Goal: Information Seeking & Learning: Learn about a topic

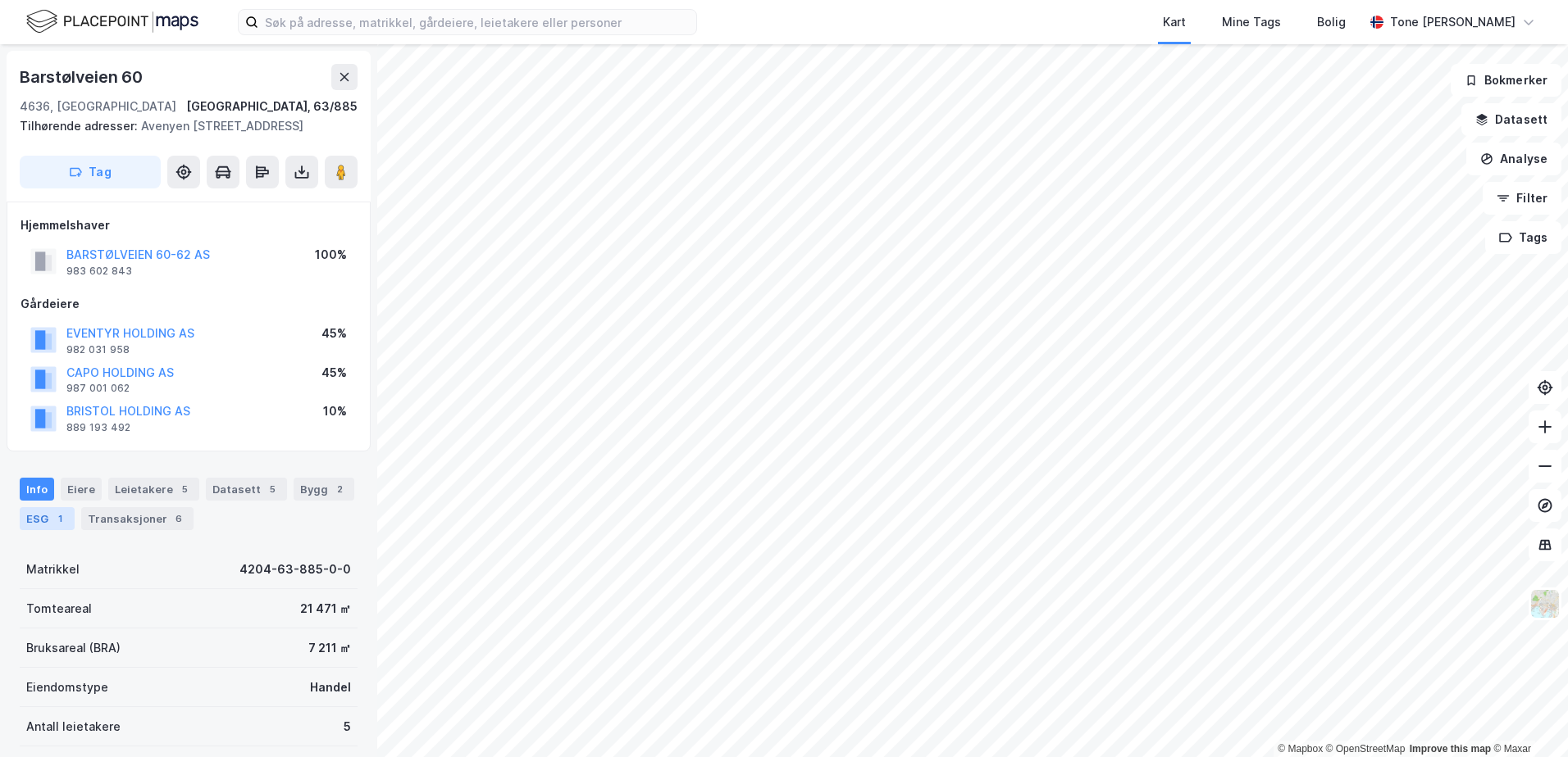
click at [44, 517] on div "ESG 1" at bounding box center [47, 519] width 55 height 23
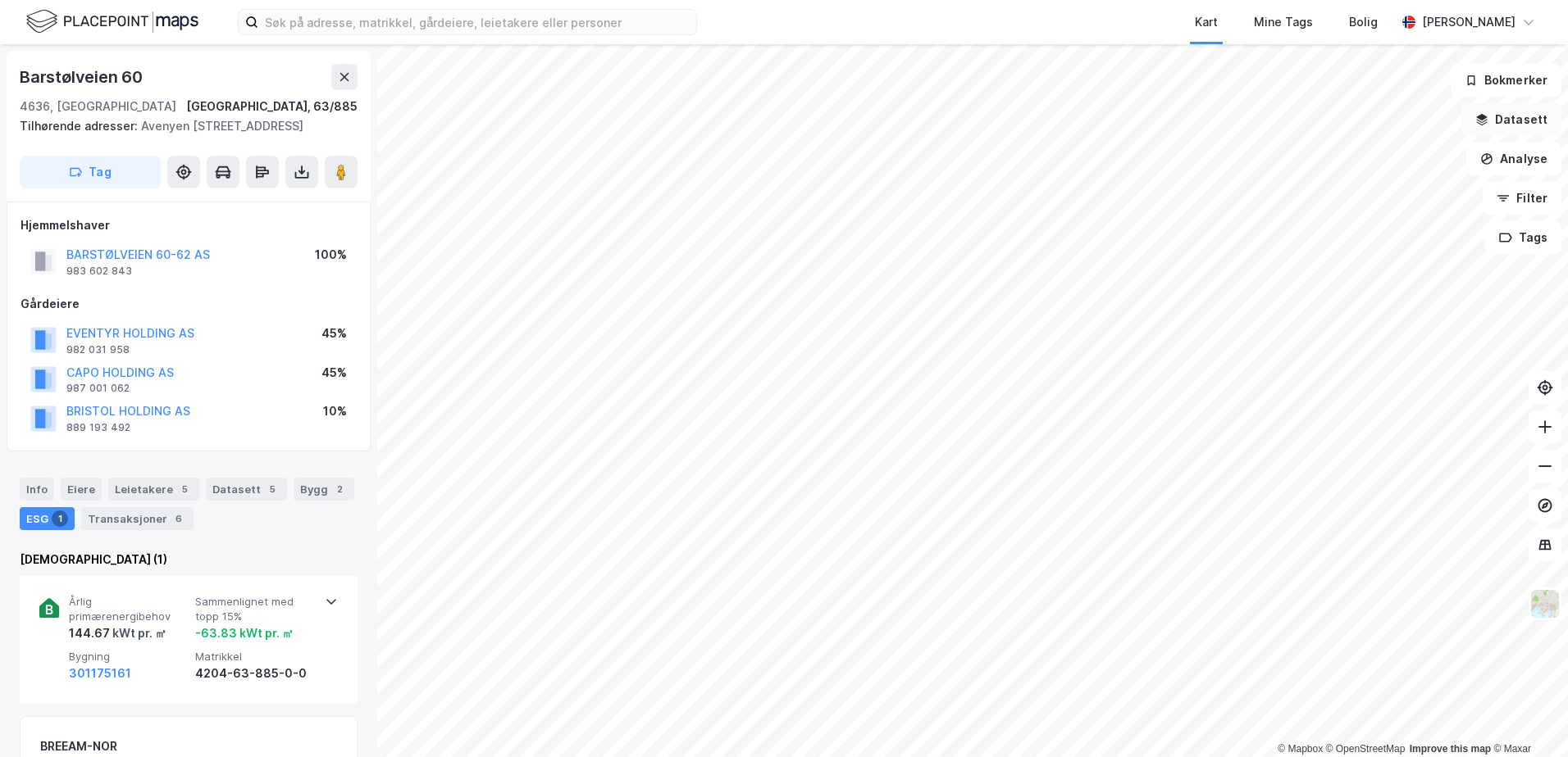
click at [1498, 118] on button "Datasett" at bounding box center [1511, 119] width 100 height 33
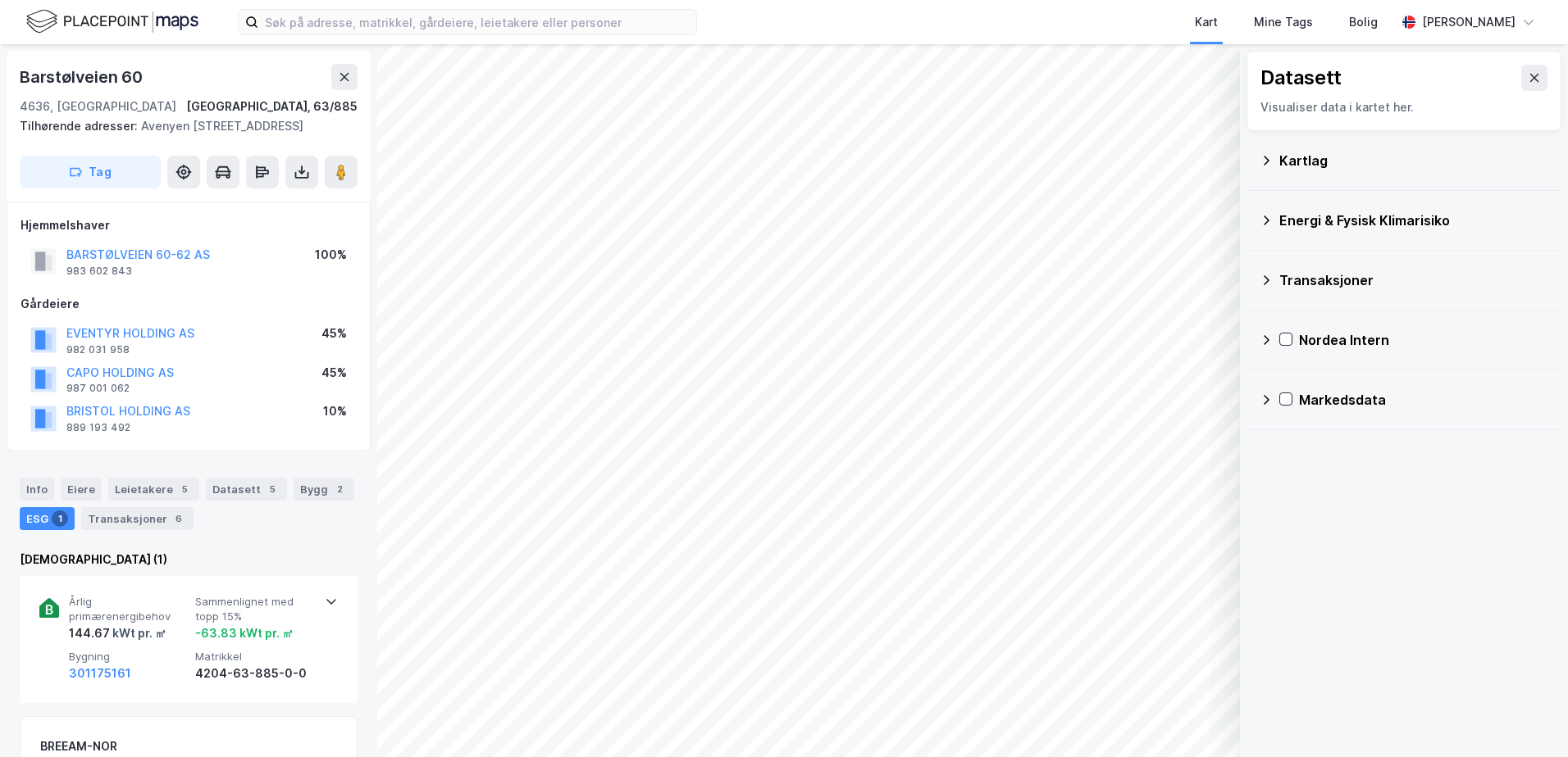
click at [1289, 220] on div "Energi & Fysisk Klimarisiko" at bounding box center [1414, 220] width 269 height 20
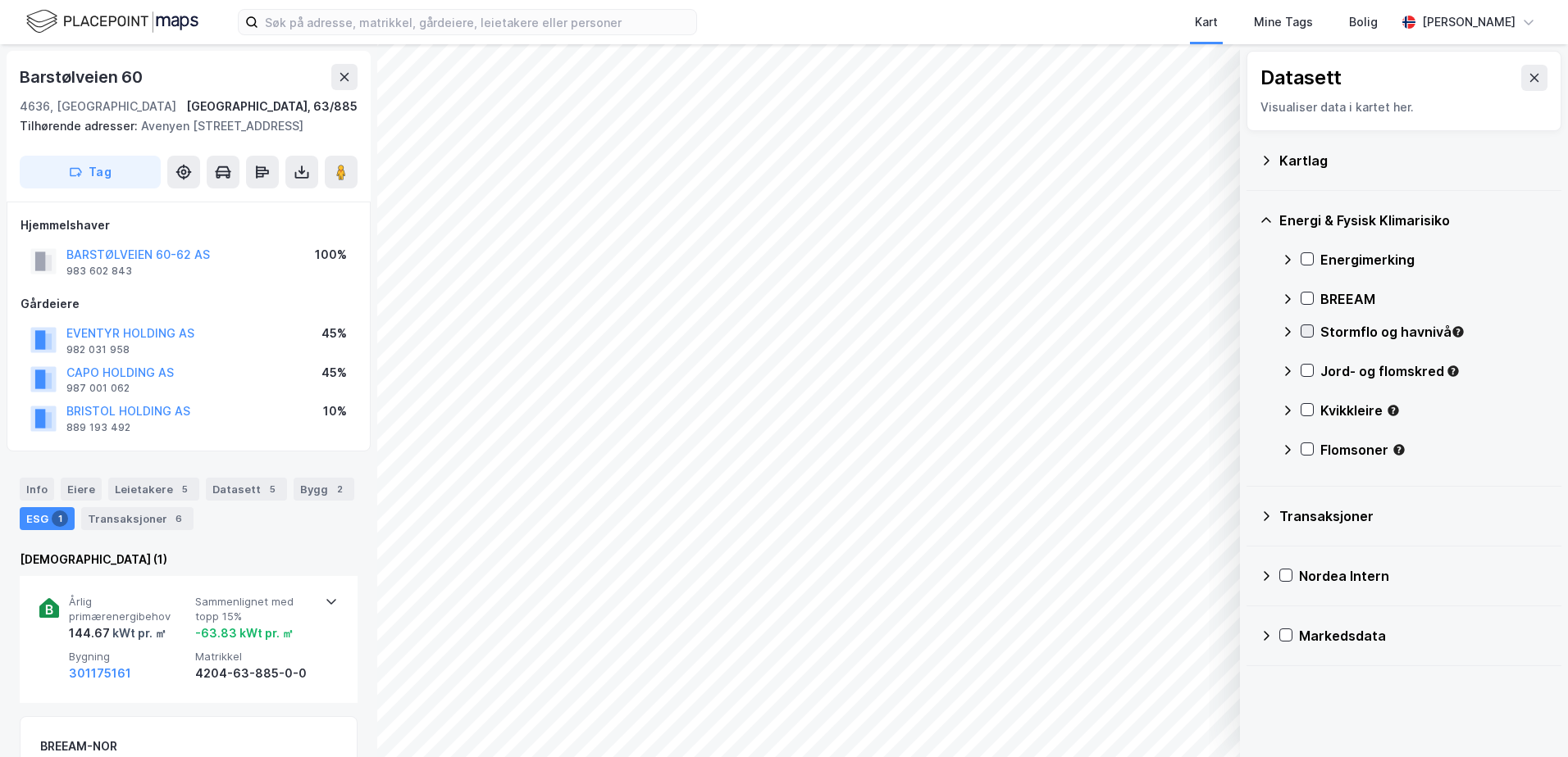
click at [1308, 331] on icon at bounding box center [1307, 331] width 11 height 11
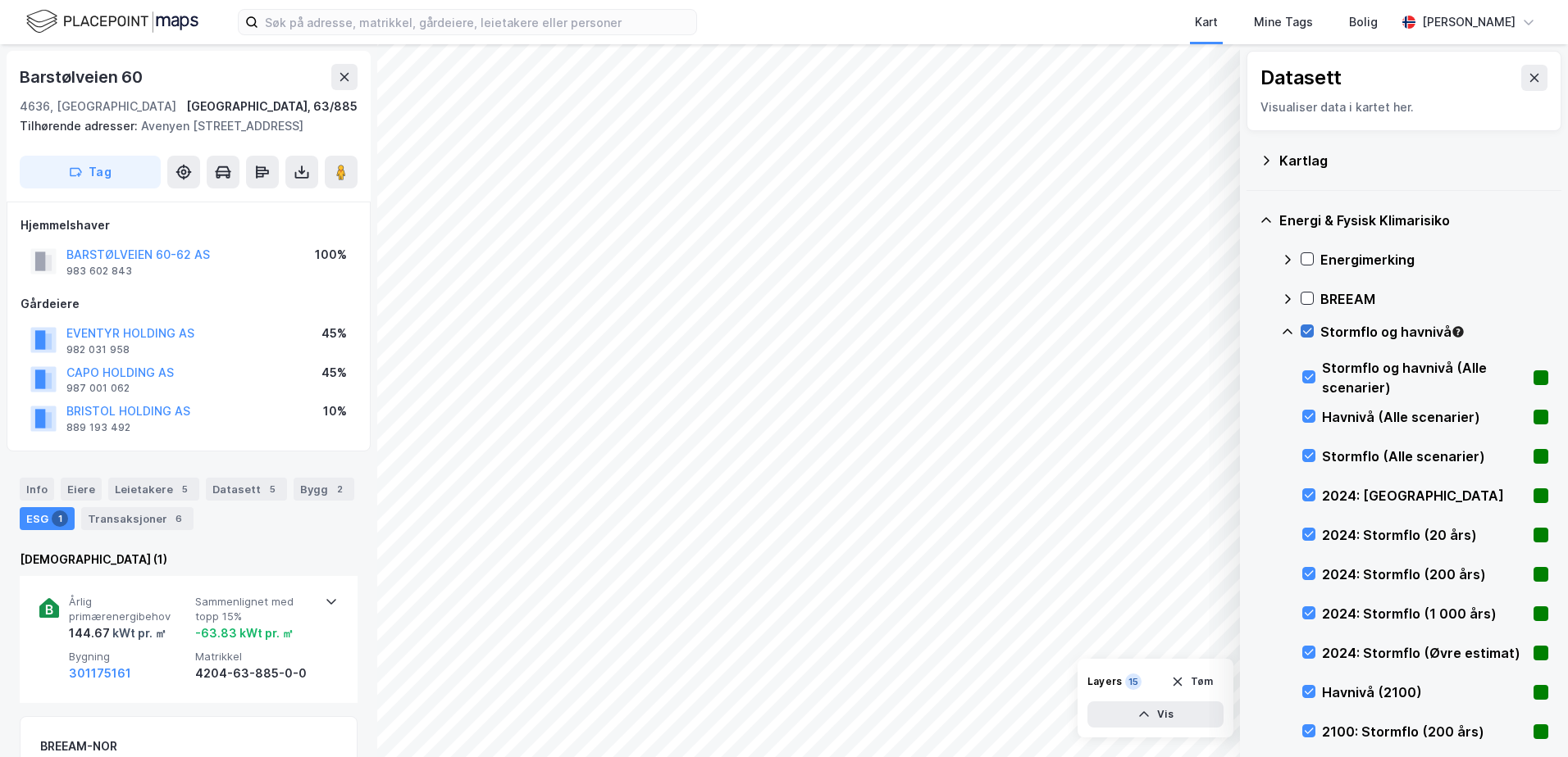
click at [1308, 331] on icon at bounding box center [1307, 331] width 11 height 11
click at [1287, 330] on icon at bounding box center [1287, 332] width 13 height 13
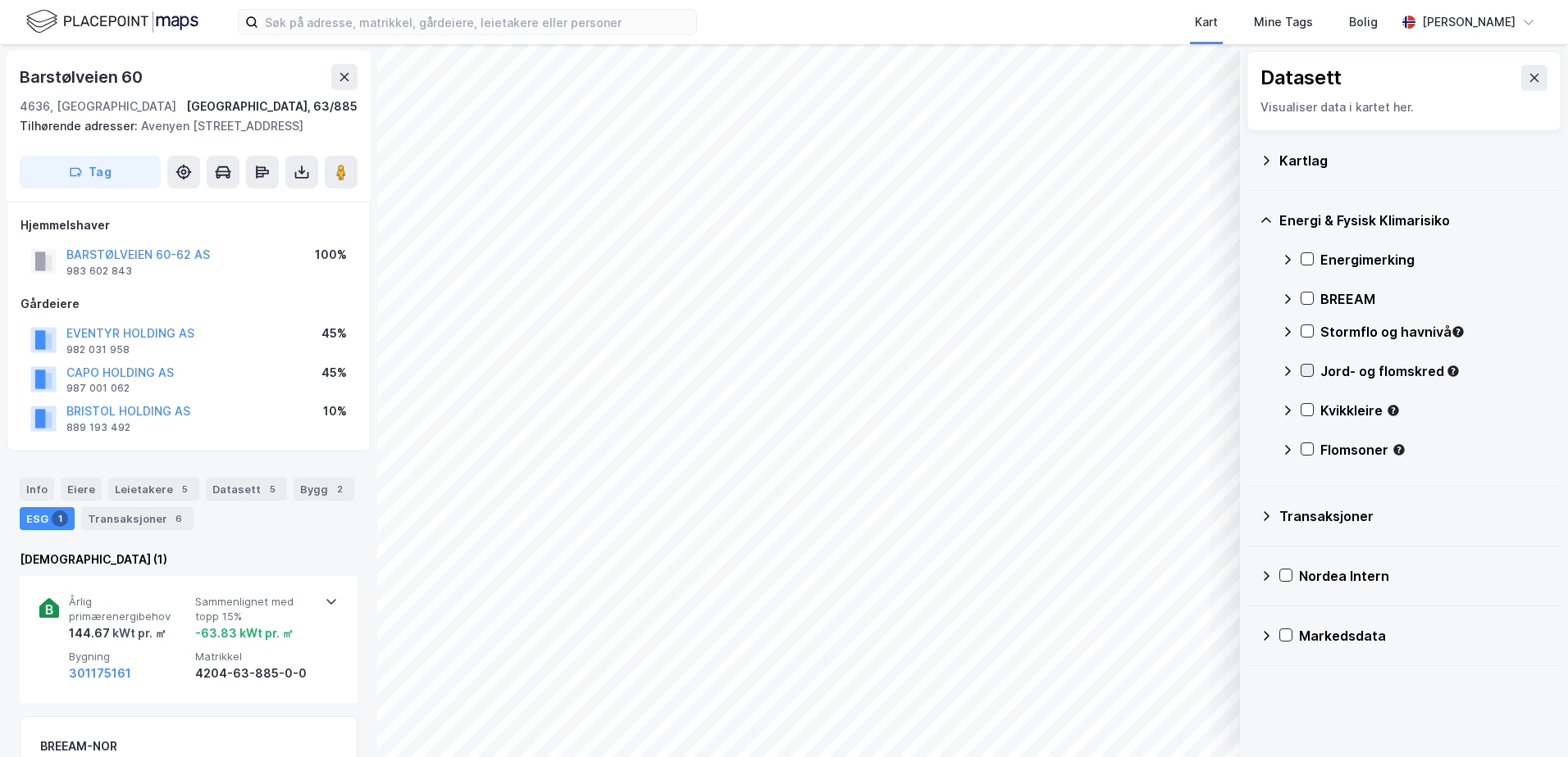
click at [1310, 368] on icon at bounding box center [1307, 370] width 11 height 11
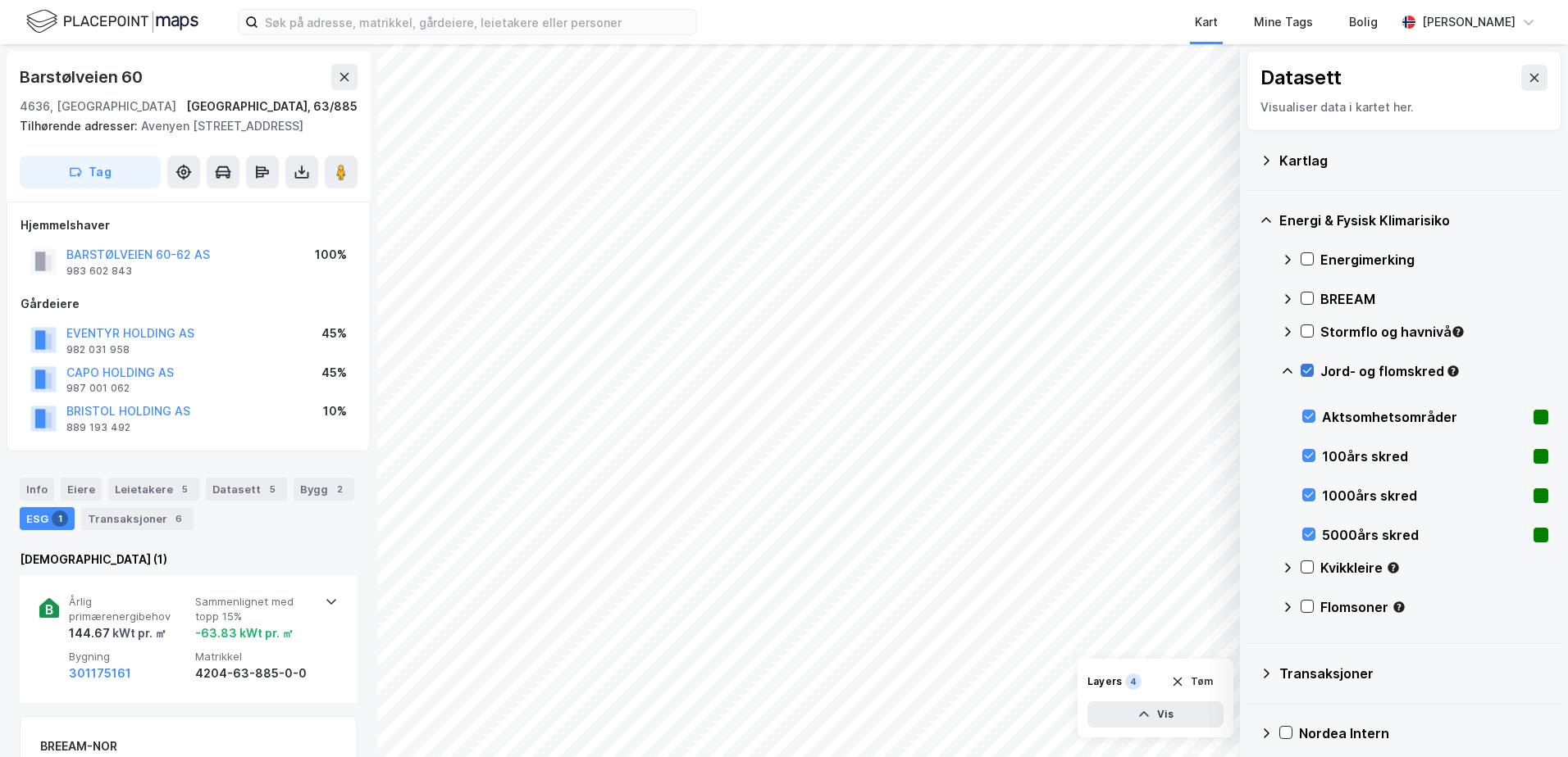
click at [1308, 372] on icon at bounding box center [1307, 371] width 9 height 6
click at [1290, 368] on icon at bounding box center [1287, 371] width 13 height 13
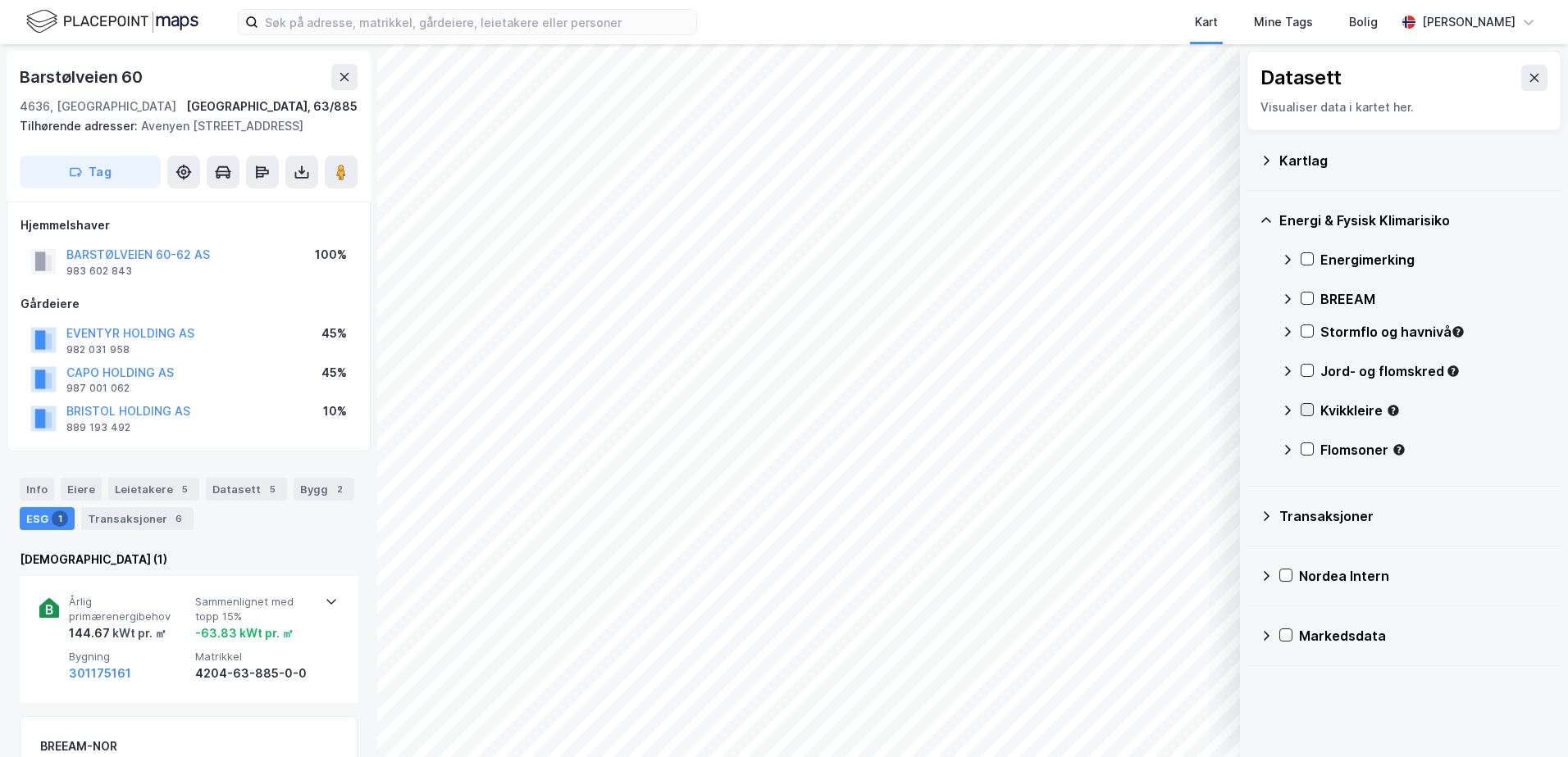
click at [1310, 408] on icon at bounding box center [1307, 410] width 9 height 6
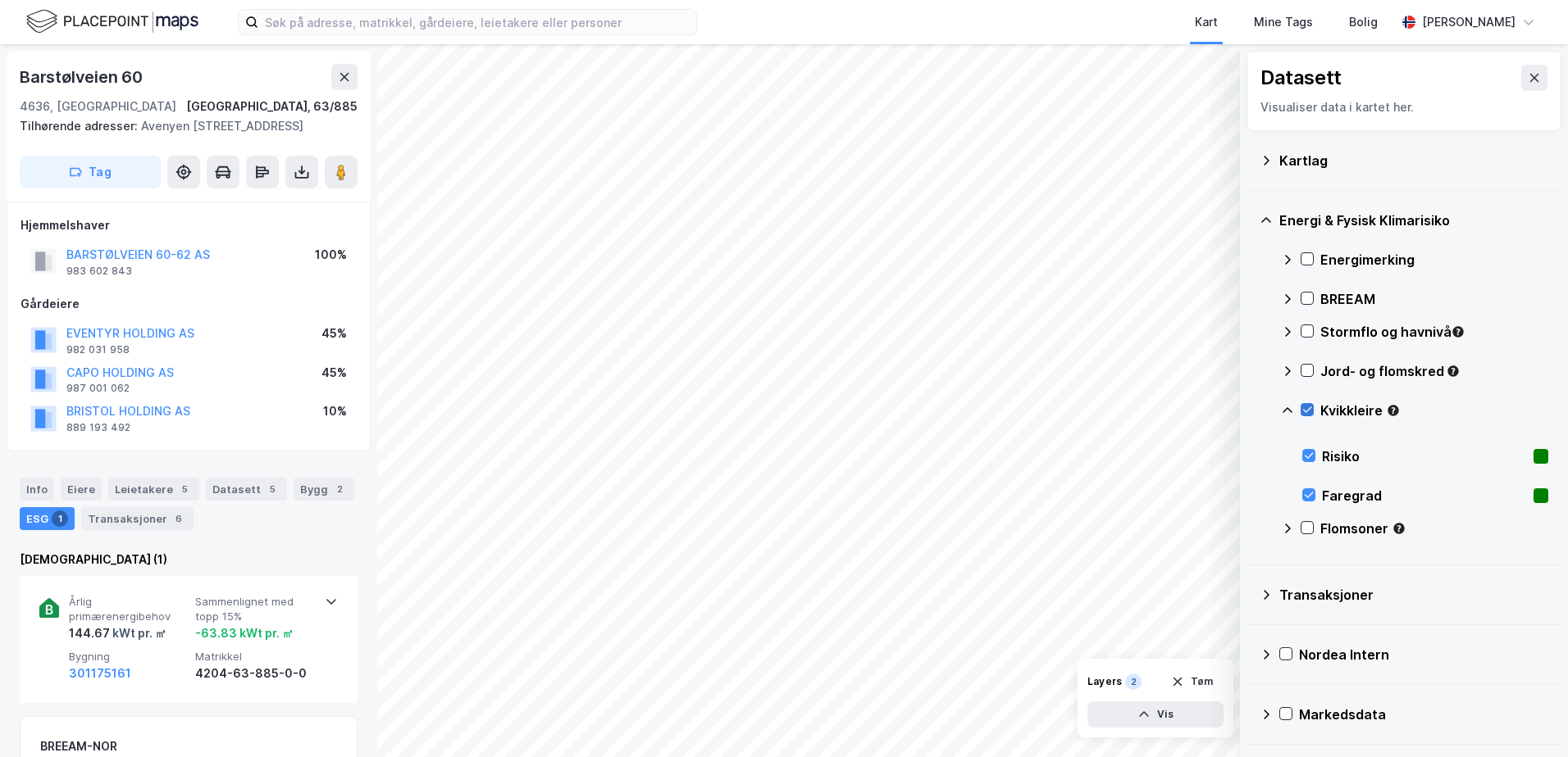
click at [1310, 408] on icon at bounding box center [1307, 410] width 9 height 6
click at [1291, 408] on icon at bounding box center [1287, 410] width 13 height 13
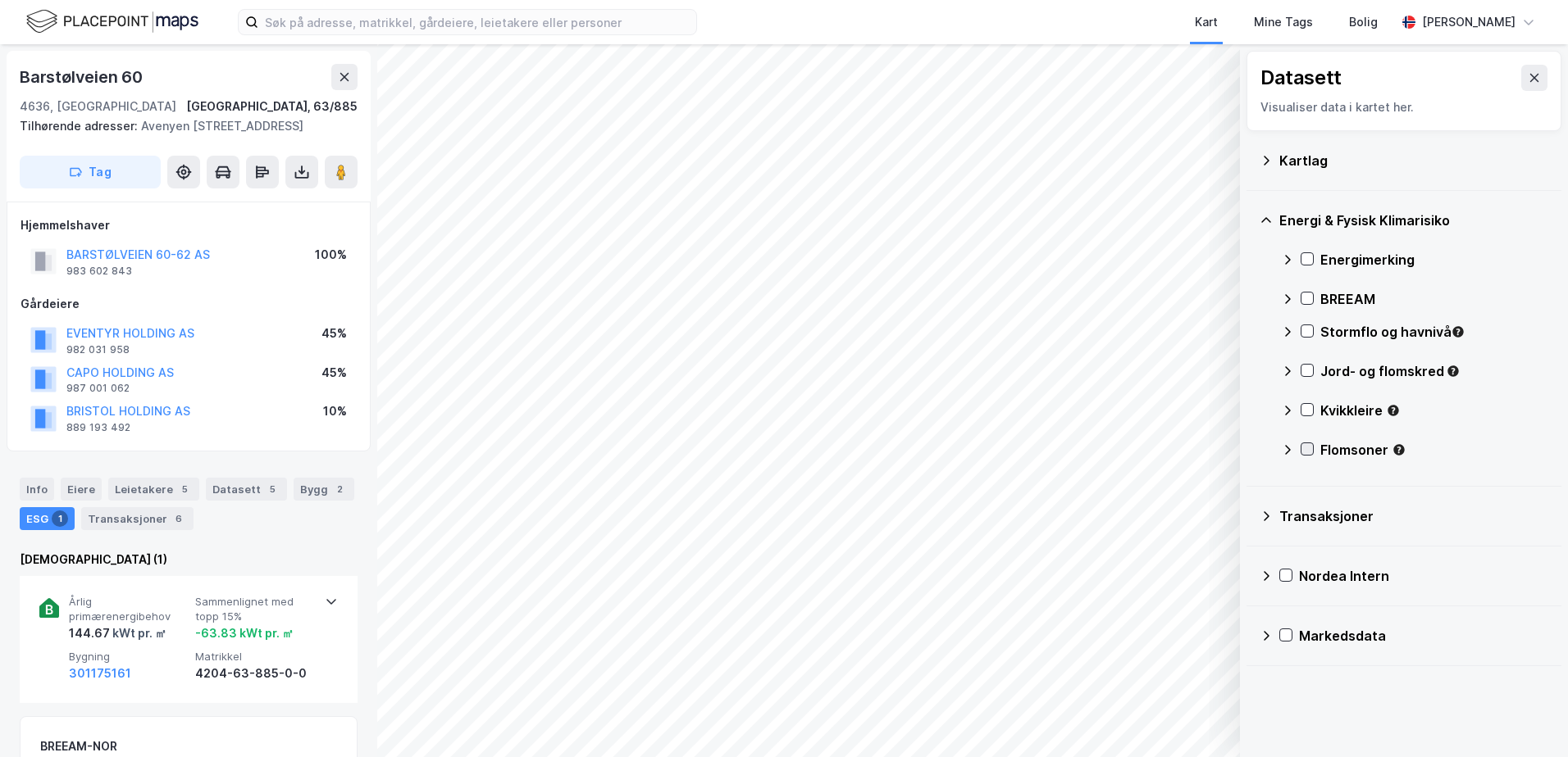
click at [1305, 448] on icon at bounding box center [1307, 449] width 11 height 11
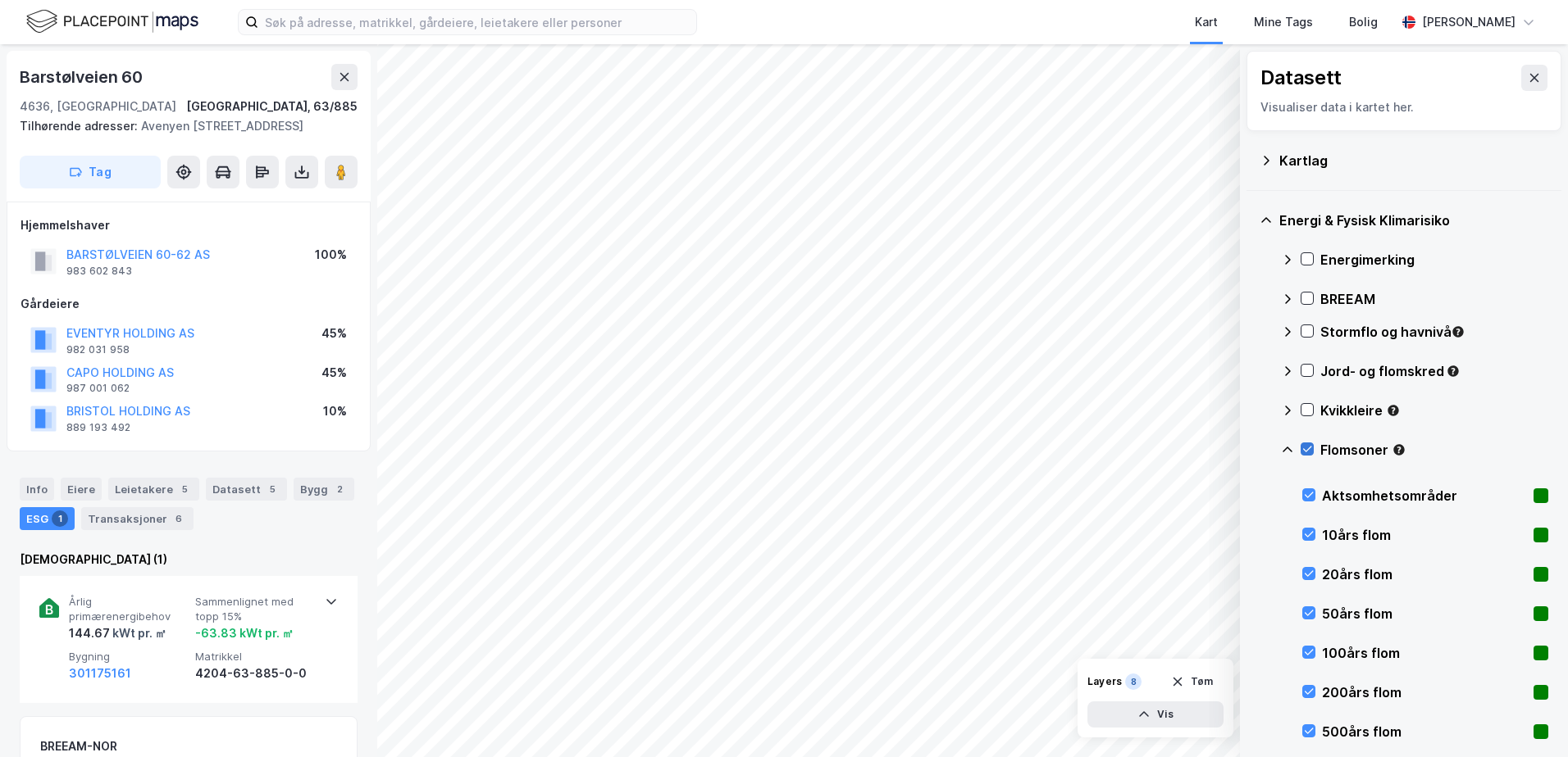
click at [1306, 450] on icon at bounding box center [1307, 449] width 11 height 11
click at [1305, 337] on div at bounding box center [1307, 331] width 13 height 13
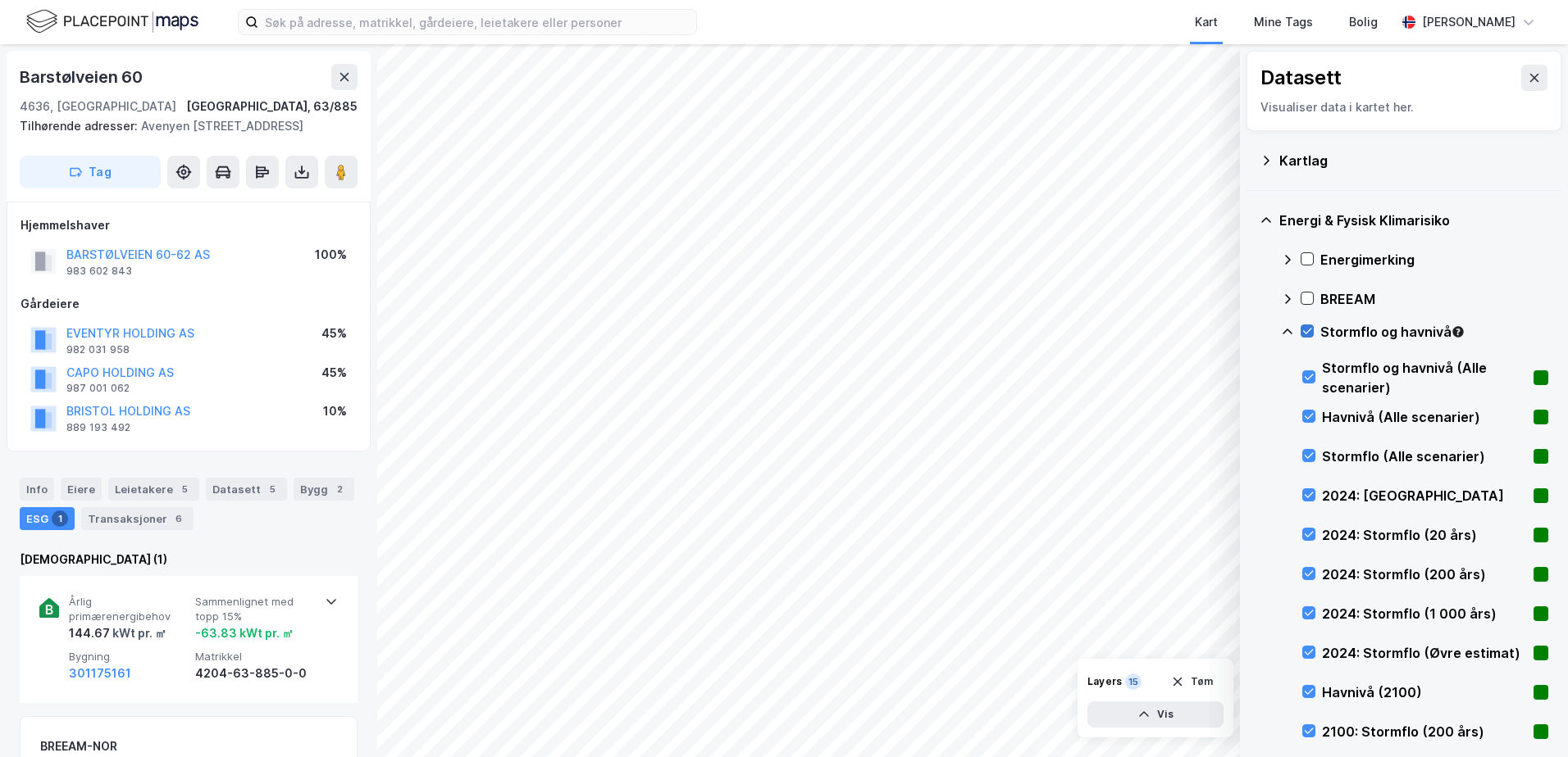
click at [1306, 330] on icon at bounding box center [1307, 331] width 11 height 11
click at [1287, 331] on icon at bounding box center [1287, 332] width 13 height 13
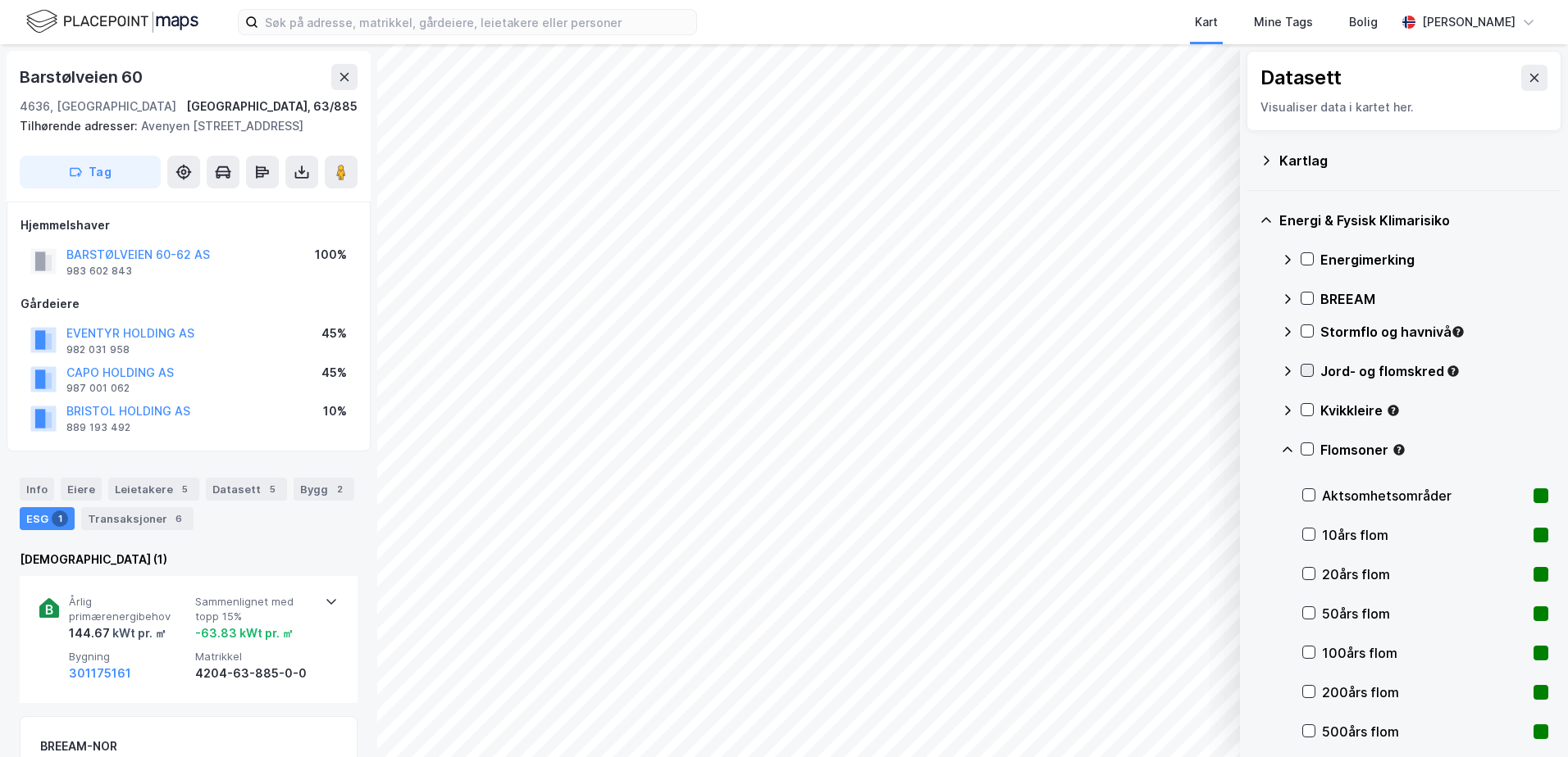
click at [1302, 369] on icon at bounding box center [1307, 370] width 11 height 11
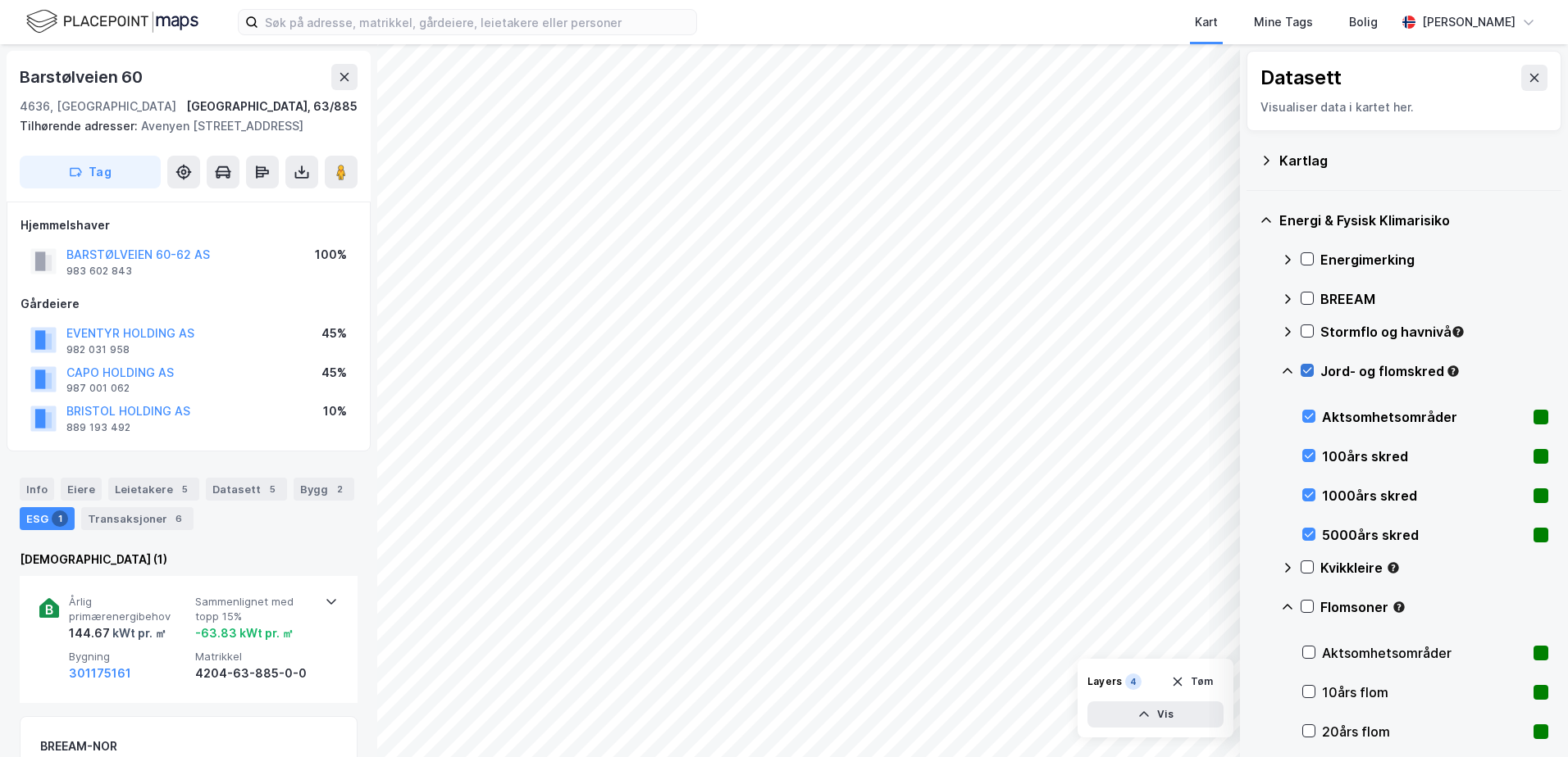
click at [1302, 368] on icon at bounding box center [1307, 370] width 11 height 11
click at [1313, 604] on div at bounding box center [1307, 607] width 13 height 13
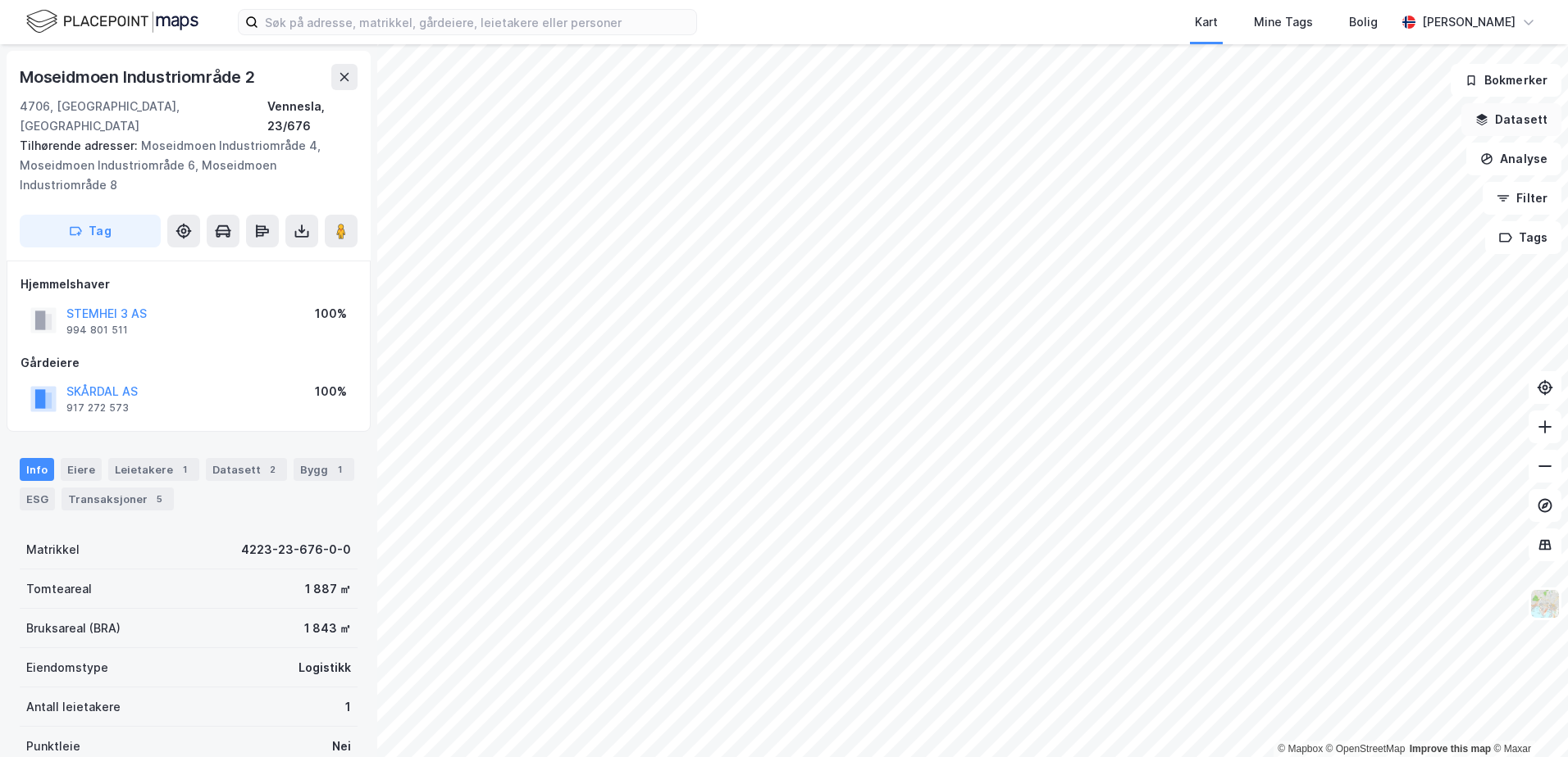
click at [1509, 111] on button "Datasett" at bounding box center [1511, 119] width 100 height 33
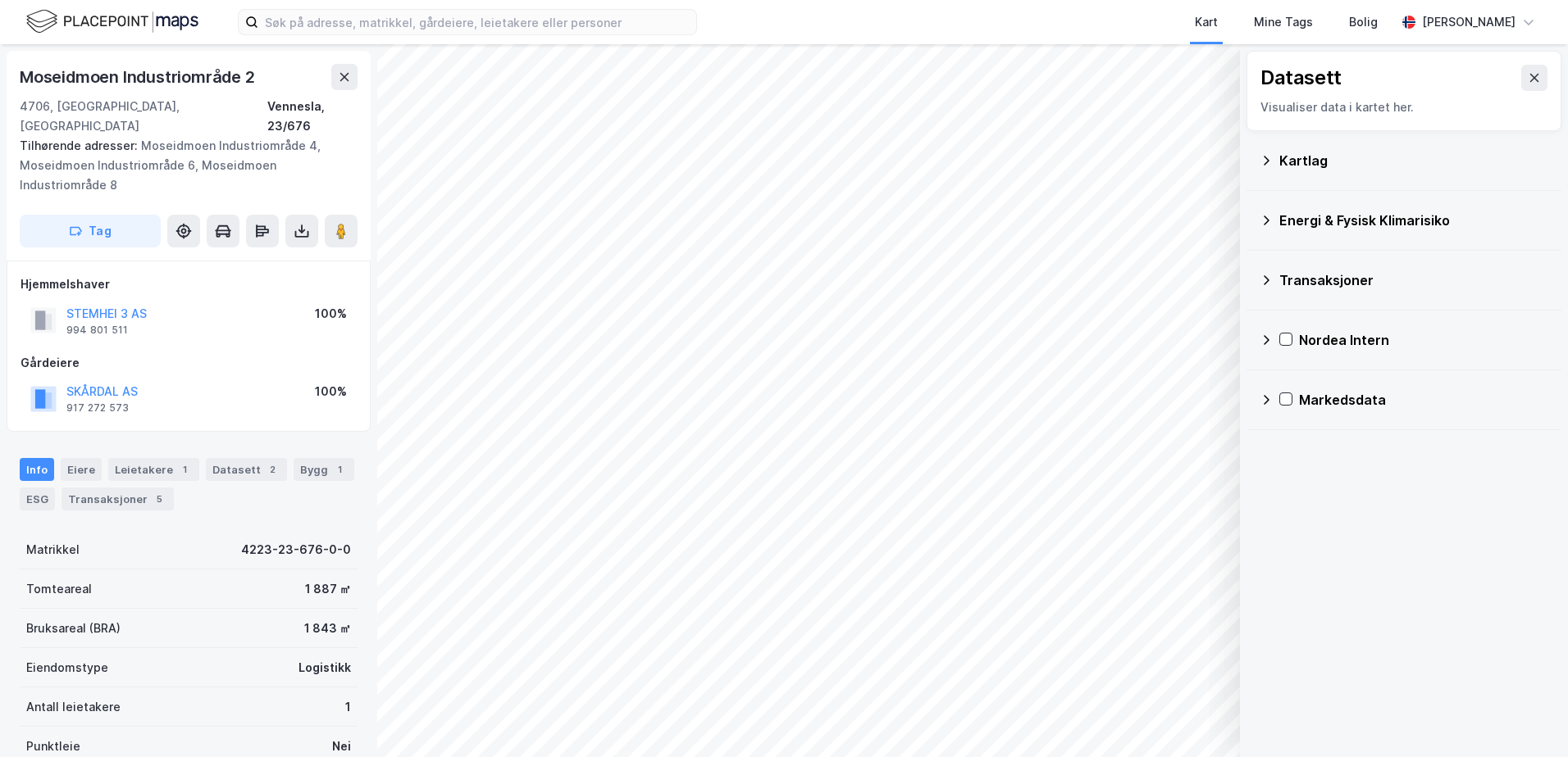
click at [1301, 155] on div "Kartlag" at bounding box center [1414, 160] width 269 height 20
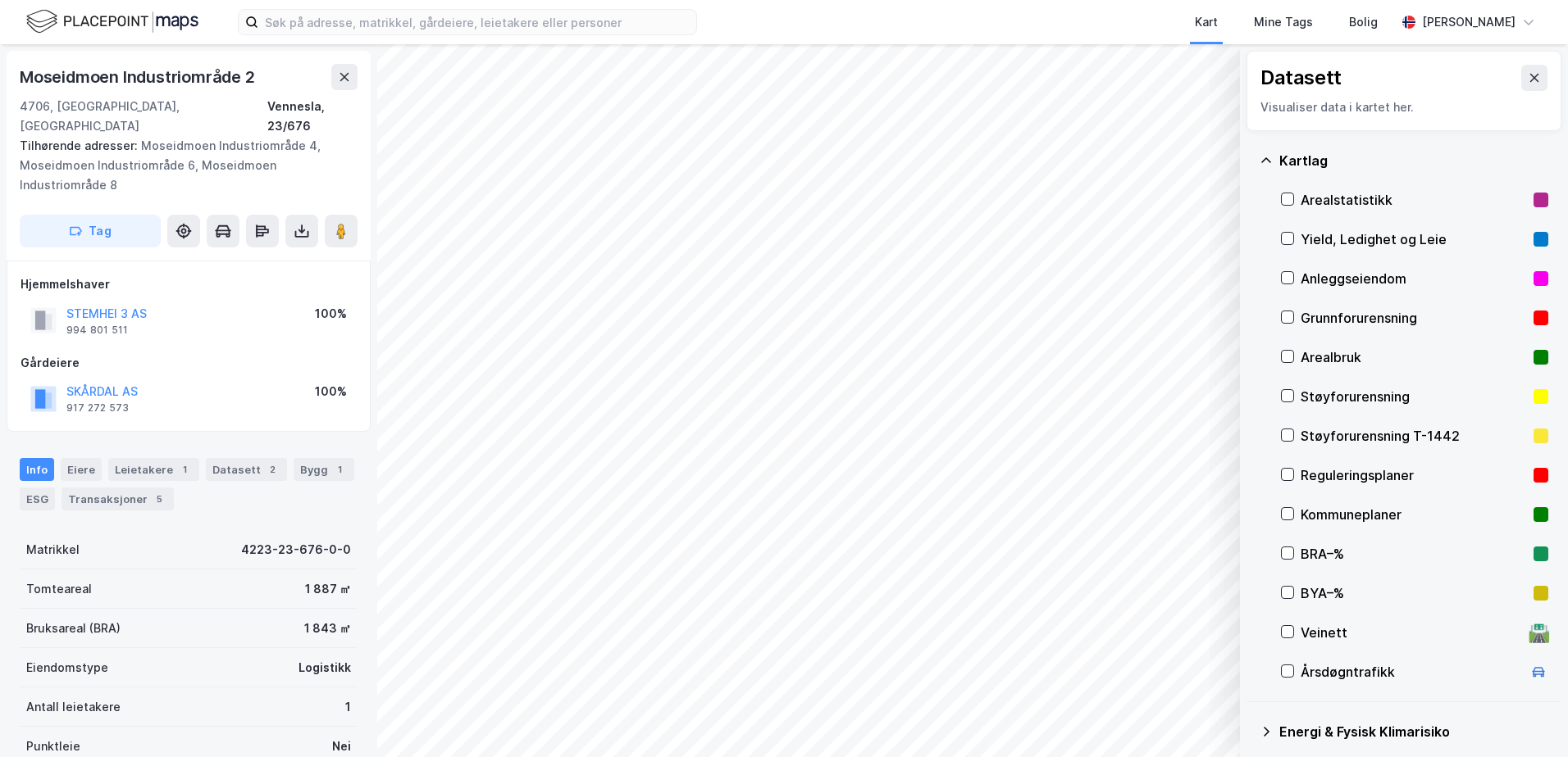
click at [1354, 314] on div "Grunnforurensning" at bounding box center [1414, 318] width 226 height 20
click at [1272, 161] on icon at bounding box center [1266, 161] width 13 height 13
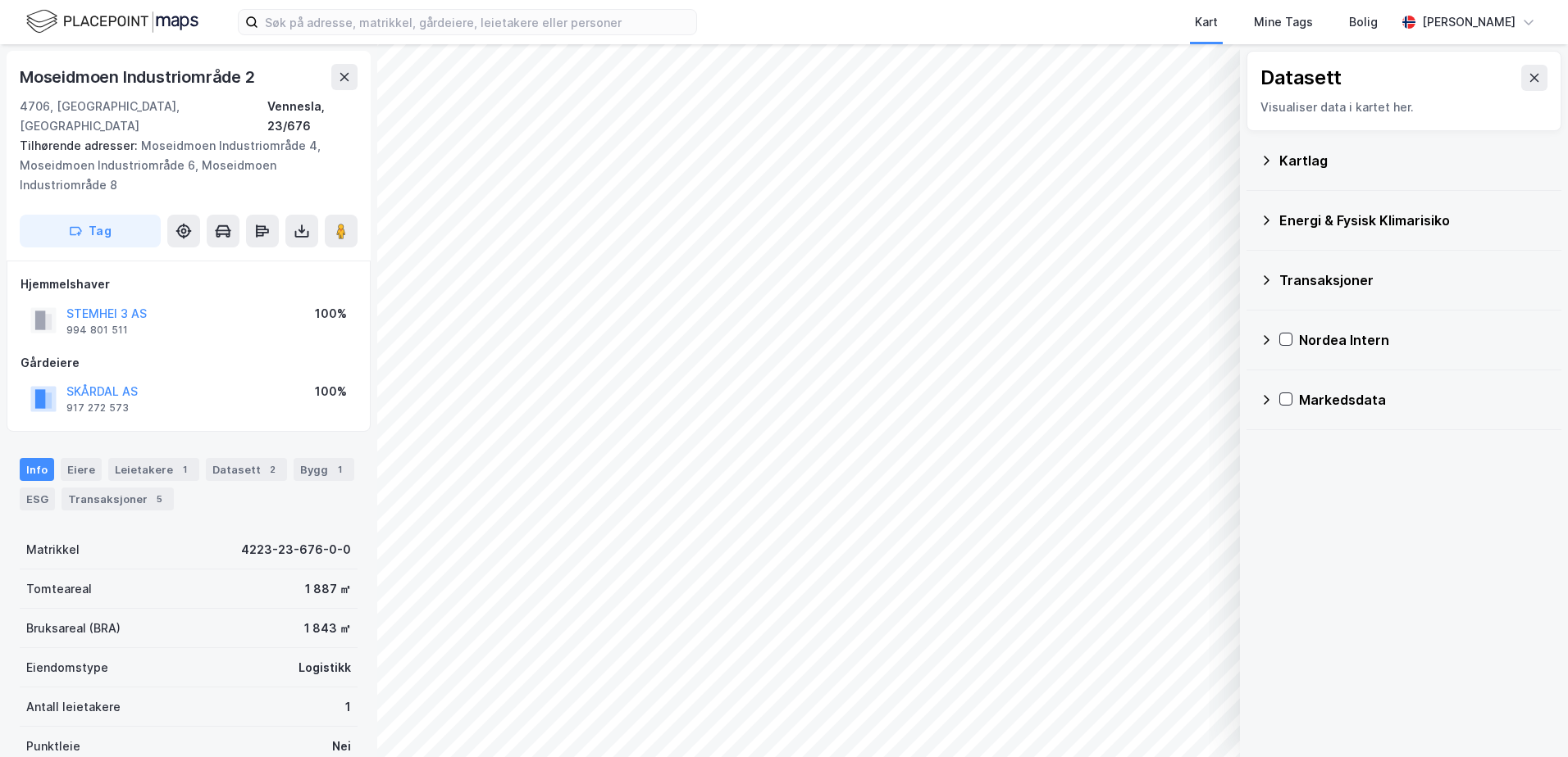
click at [1307, 219] on div "Energi & Fysisk Klimarisiko" at bounding box center [1414, 220] width 269 height 20
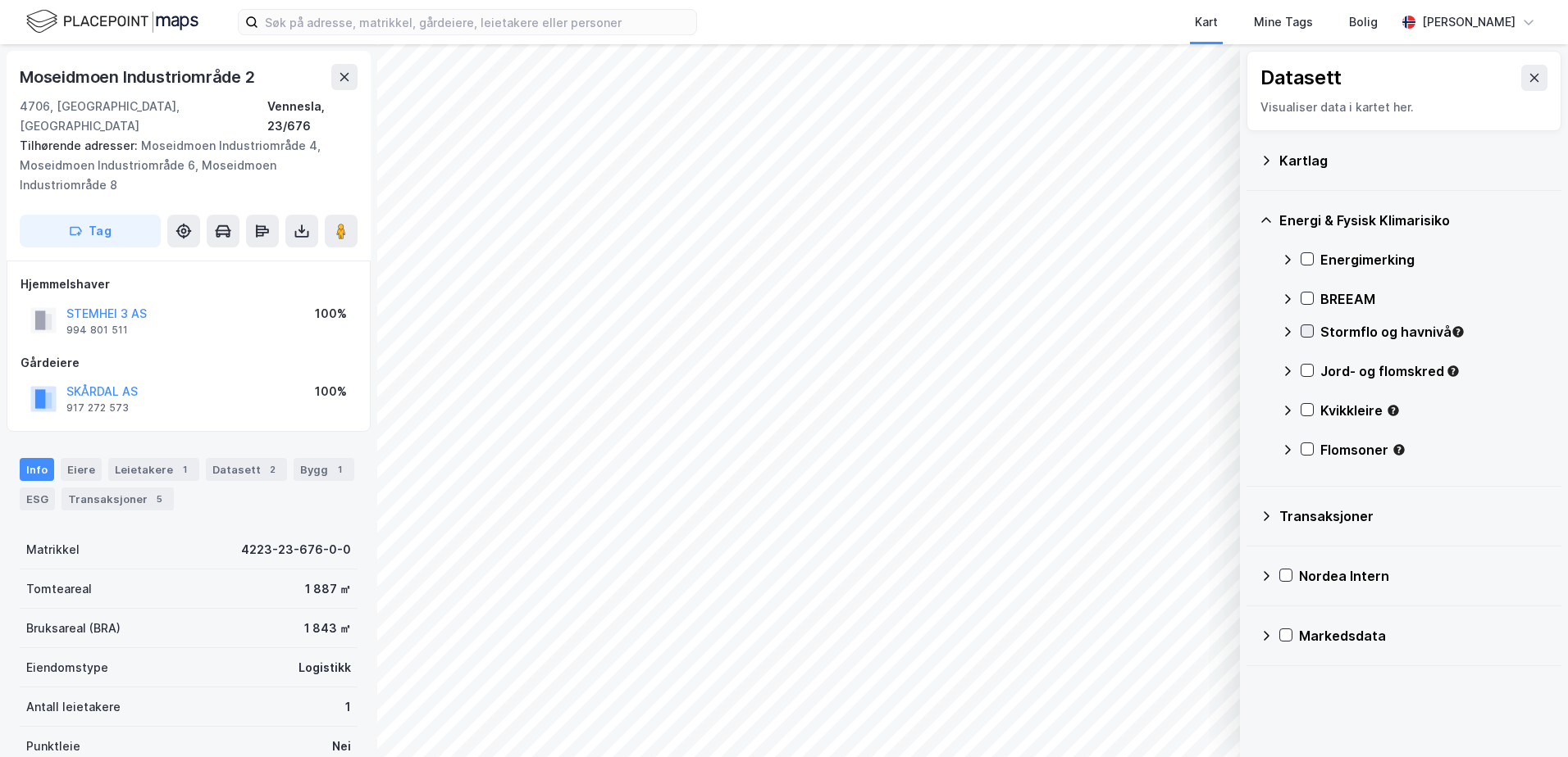
click at [1309, 333] on icon at bounding box center [1307, 331] width 11 height 11
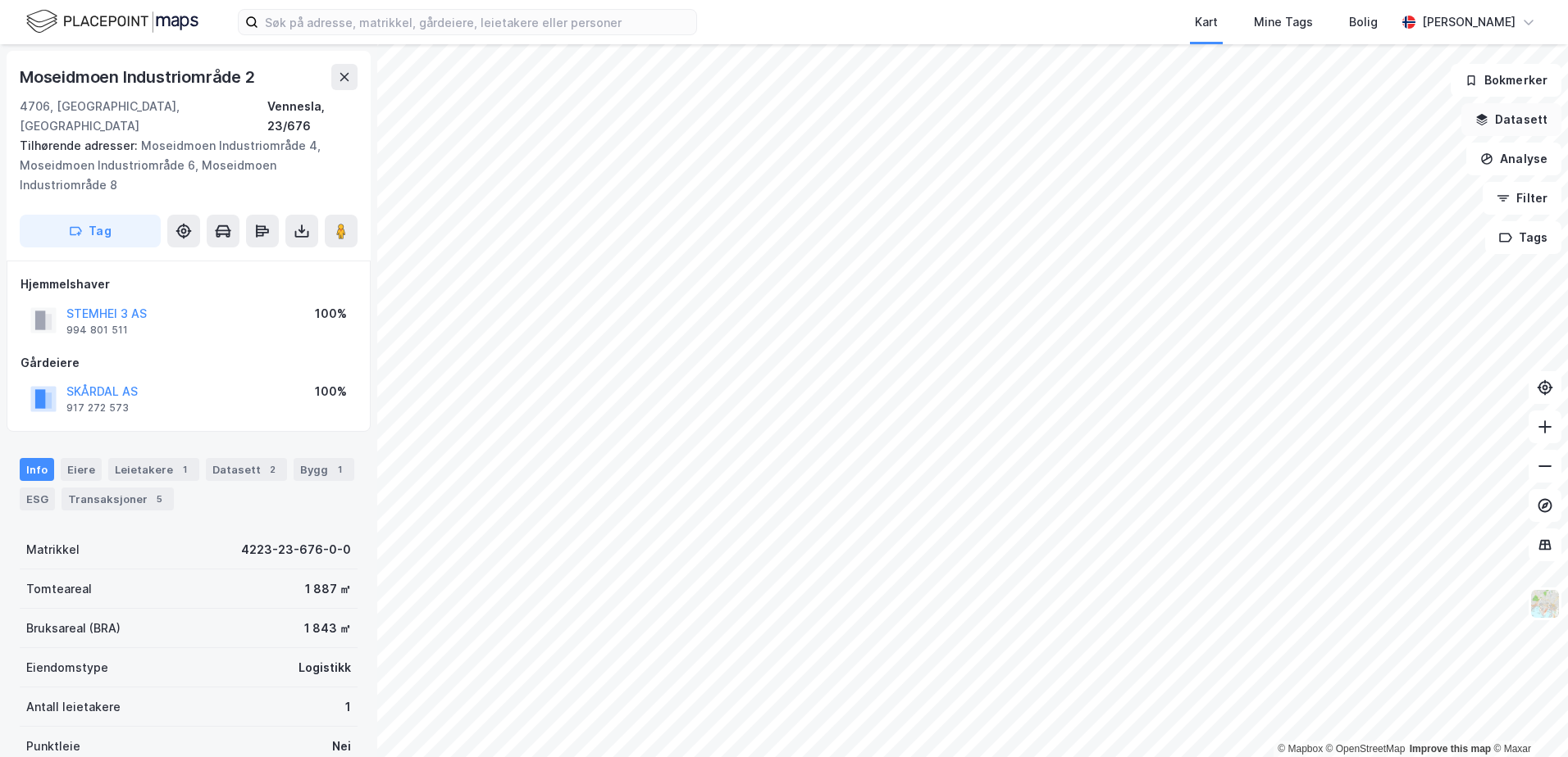
click at [1519, 119] on button "Datasett" at bounding box center [1511, 119] width 100 height 33
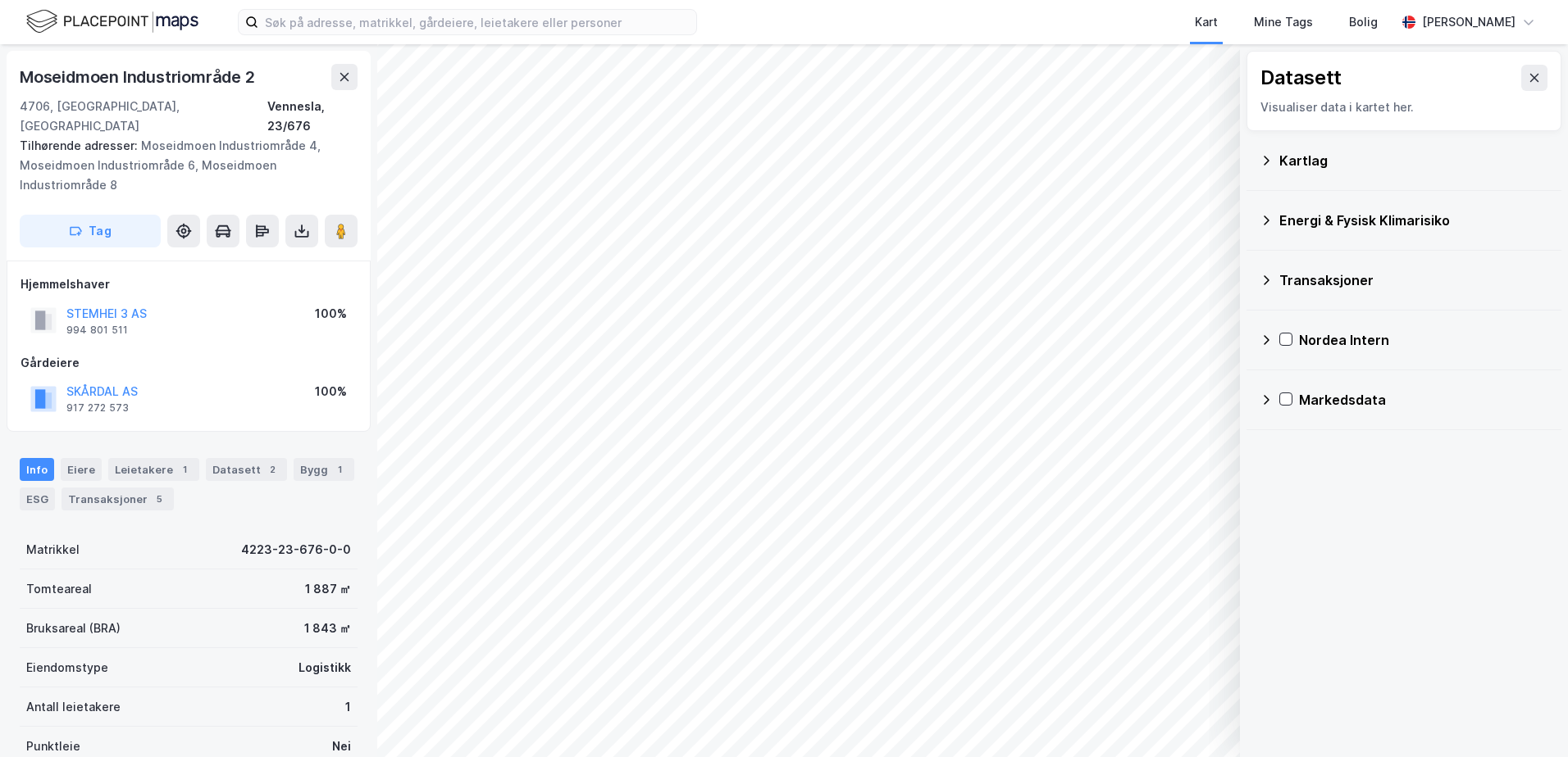
click at [1325, 219] on div "Energi & Fysisk Klimarisiko" at bounding box center [1414, 220] width 269 height 20
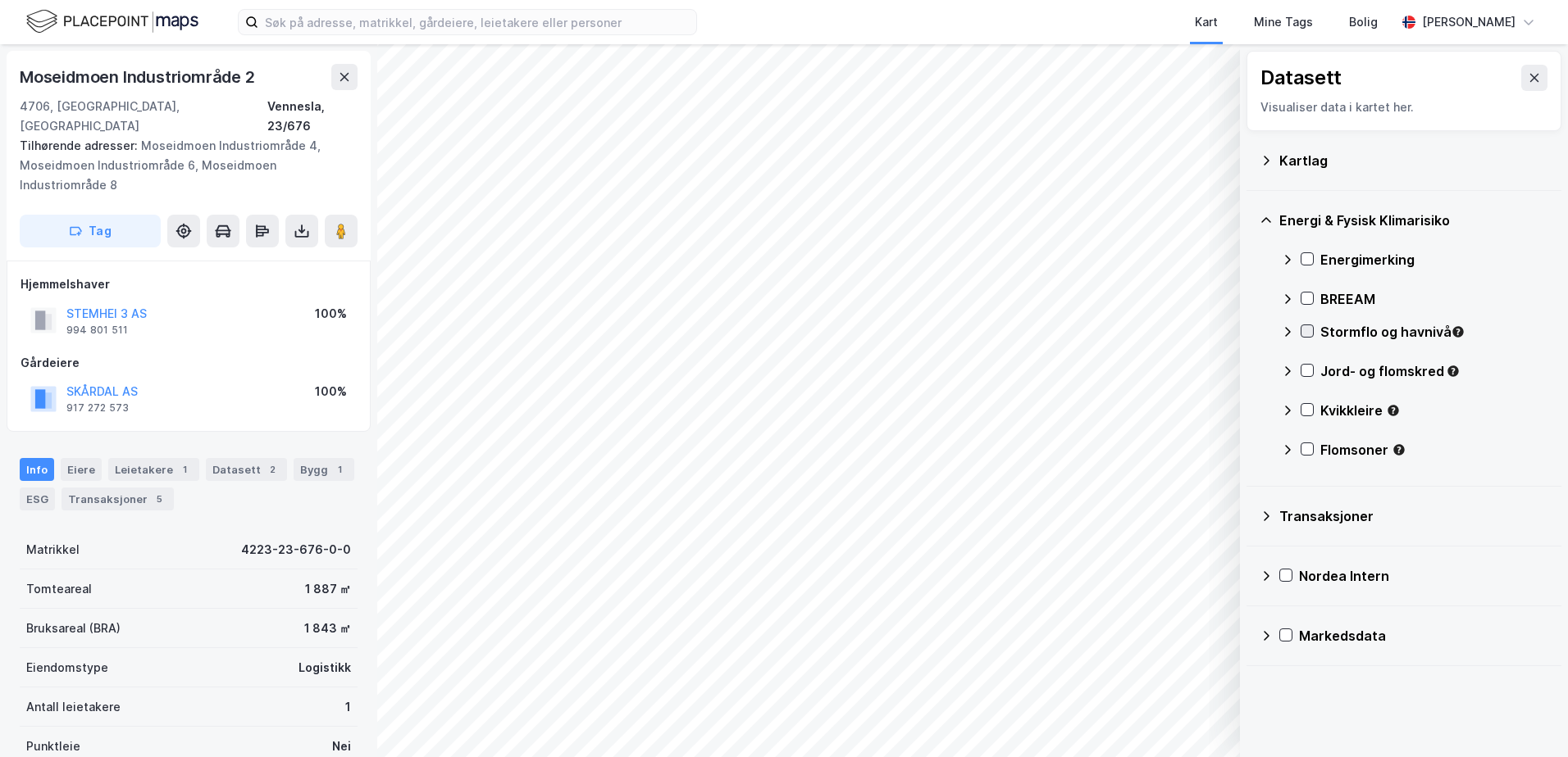
click at [1308, 331] on icon at bounding box center [1307, 331] width 11 height 11
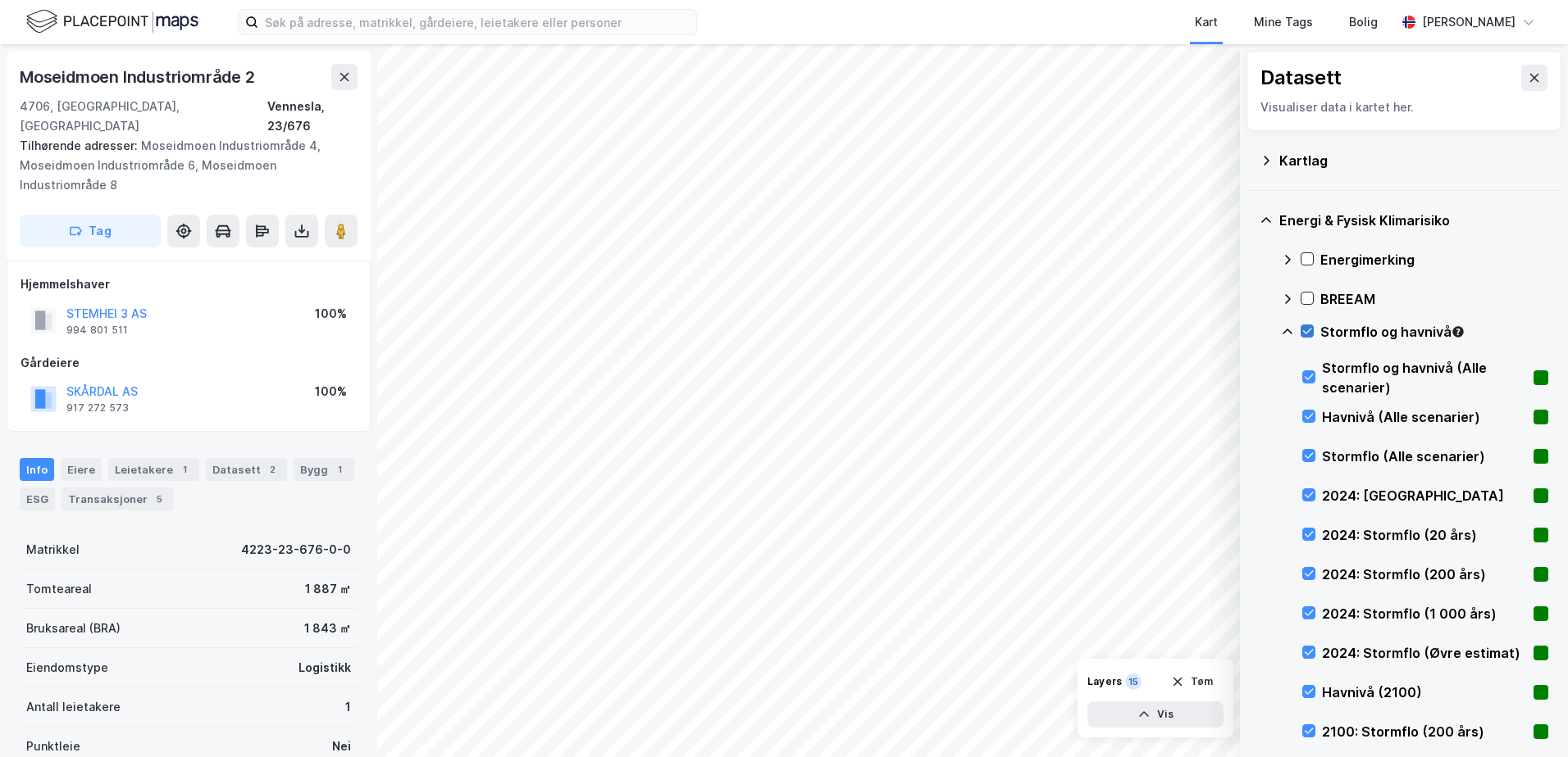
click at [1310, 330] on icon at bounding box center [1307, 332] width 9 height 6
click at [1289, 327] on icon at bounding box center [1287, 332] width 13 height 13
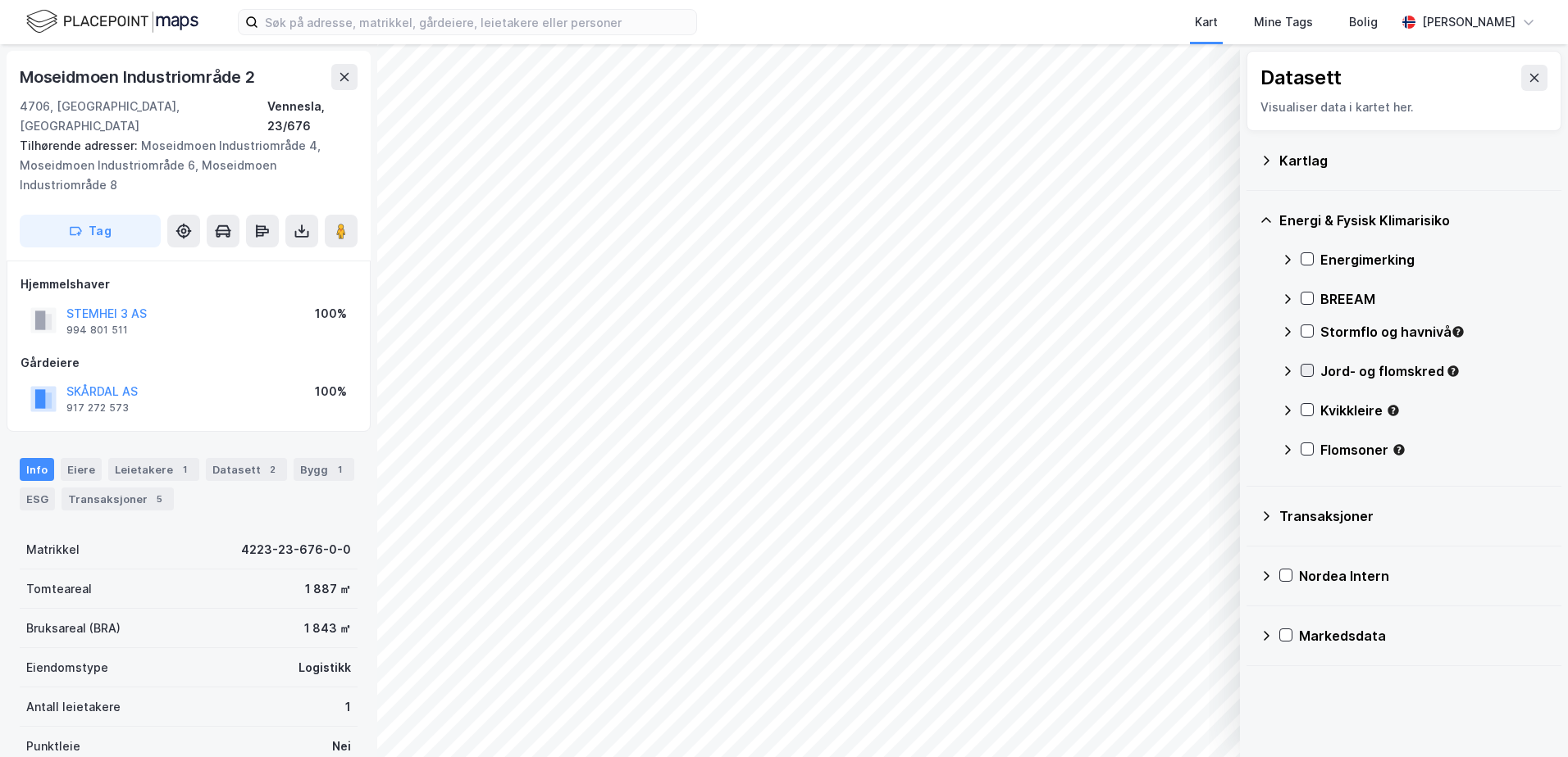
click at [1308, 369] on icon at bounding box center [1307, 370] width 11 height 11
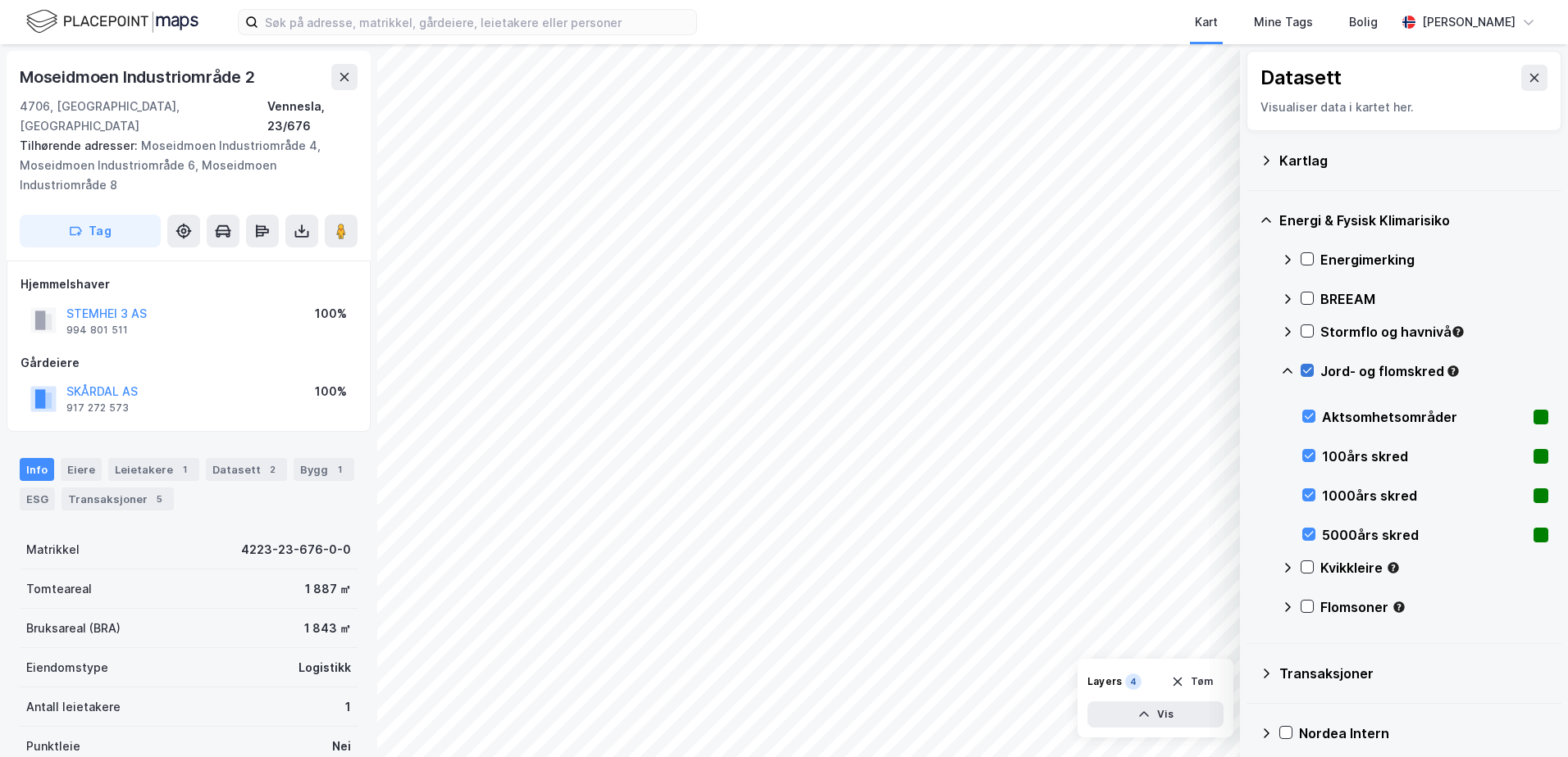
click at [1307, 368] on icon at bounding box center [1307, 370] width 11 height 11
click at [1292, 371] on icon at bounding box center [1287, 371] width 13 height 13
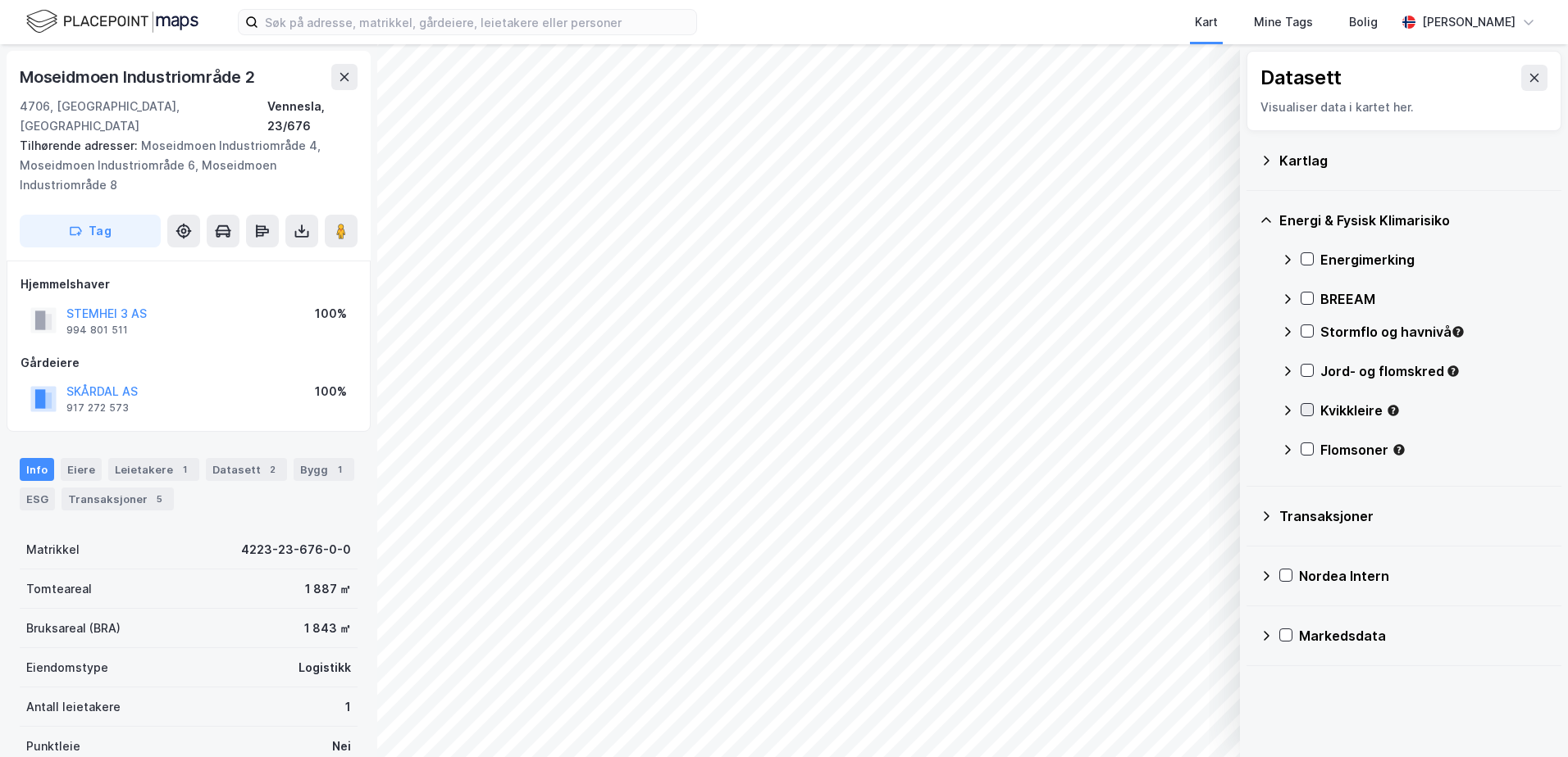
click at [1302, 407] on icon at bounding box center [1307, 409] width 11 height 11
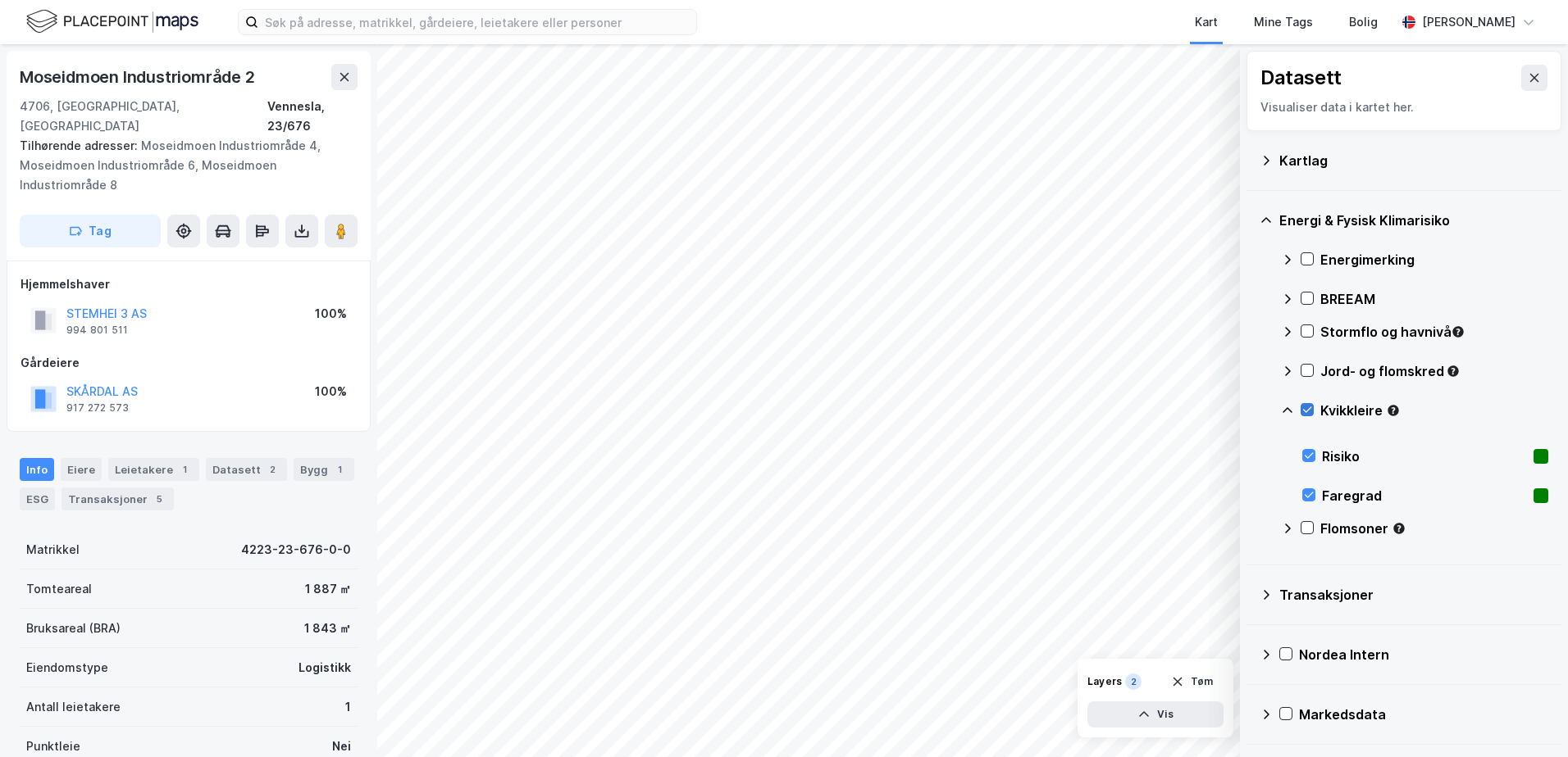
click at [1301, 407] on div at bounding box center [1307, 409] width 13 height 13
click at [1289, 413] on icon at bounding box center [1287, 410] width 13 height 13
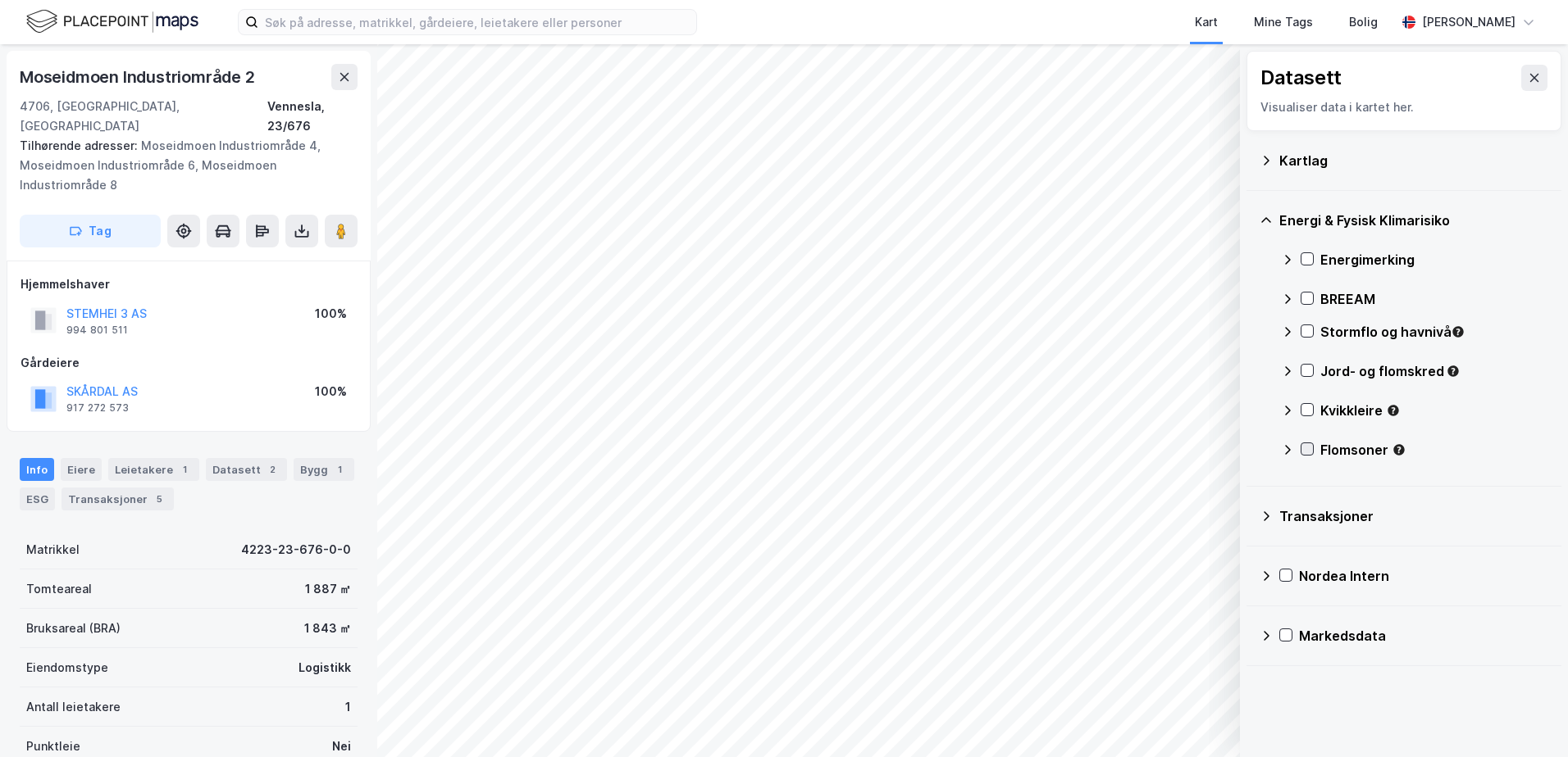
click at [1306, 446] on icon at bounding box center [1307, 449] width 11 height 11
